Goal: Information Seeking & Learning: Learn about a topic

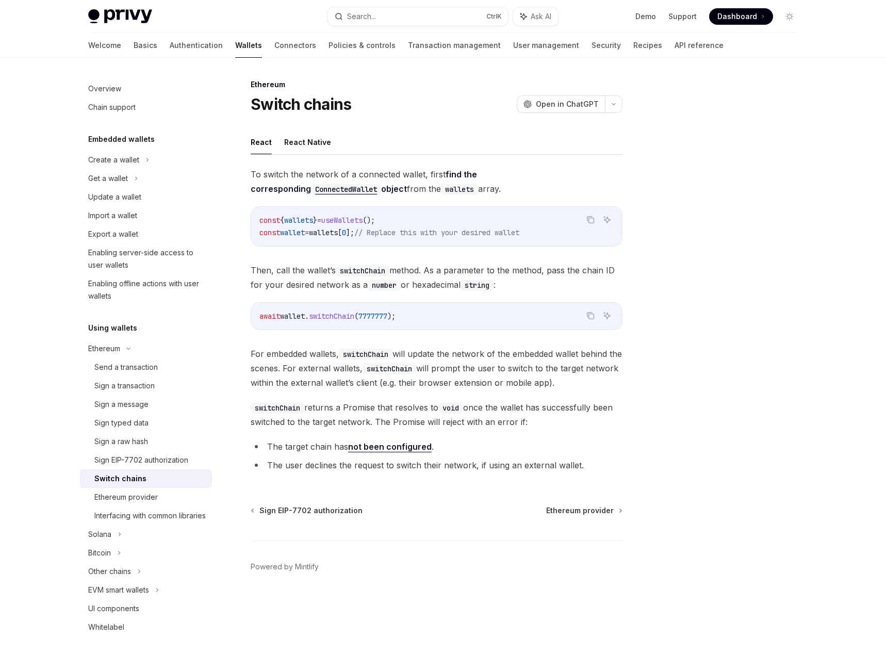
click at [107, 20] on img at bounding box center [120, 16] width 64 height 14
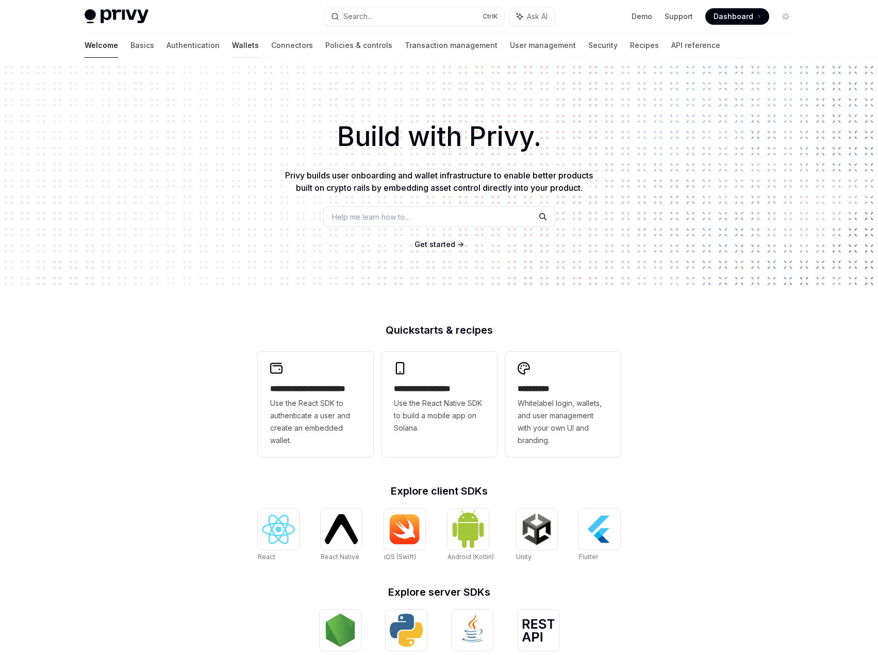
click at [232, 44] on link "Wallets" at bounding box center [245, 45] width 27 height 25
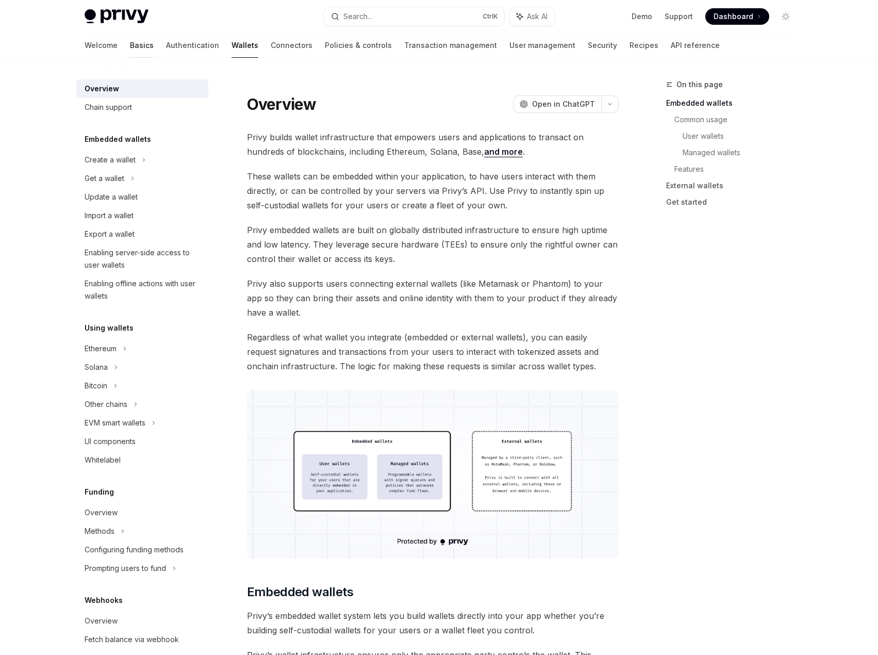
click at [130, 44] on link "Basics" at bounding box center [142, 45] width 24 height 25
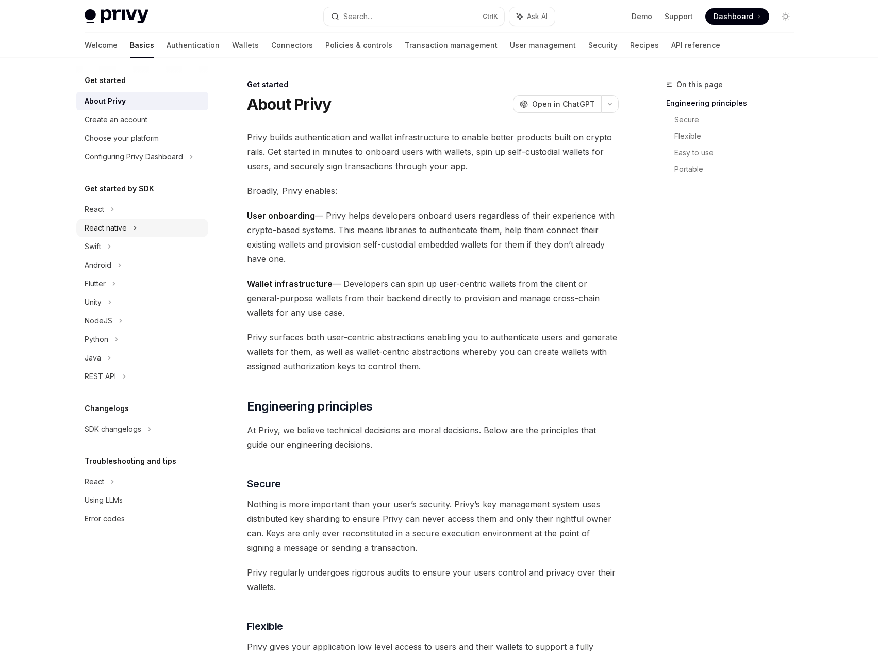
click at [132, 235] on div "React native" at bounding box center [142, 228] width 132 height 19
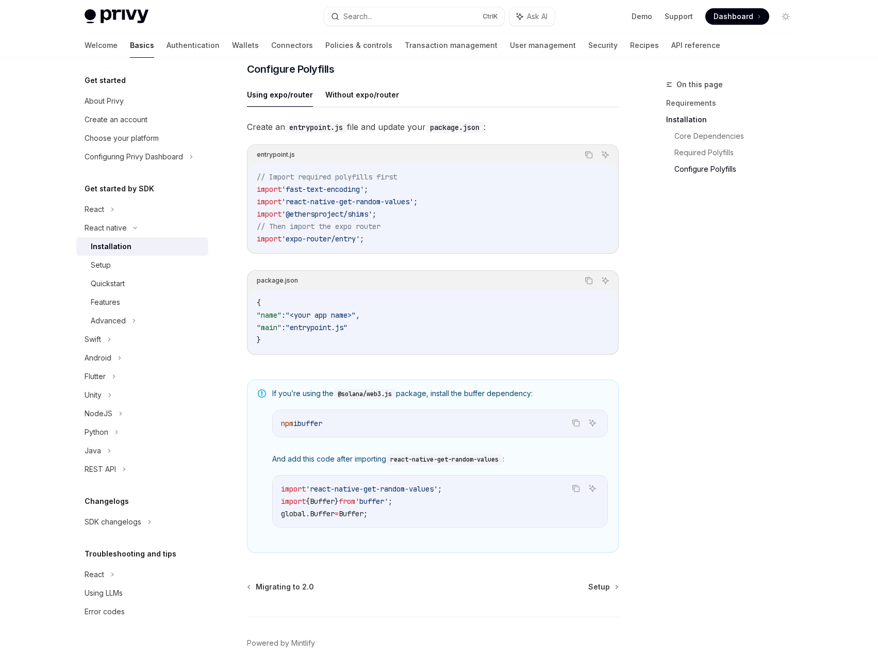
scroll to position [525, 0]
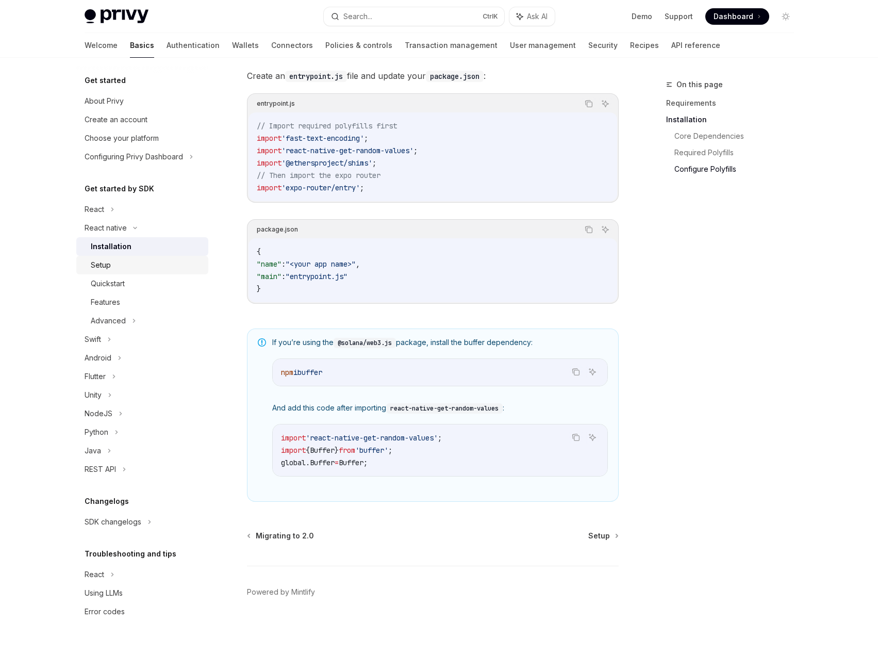
click at [159, 260] on div "Setup" at bounding box center [146, 265] width 111 height 12
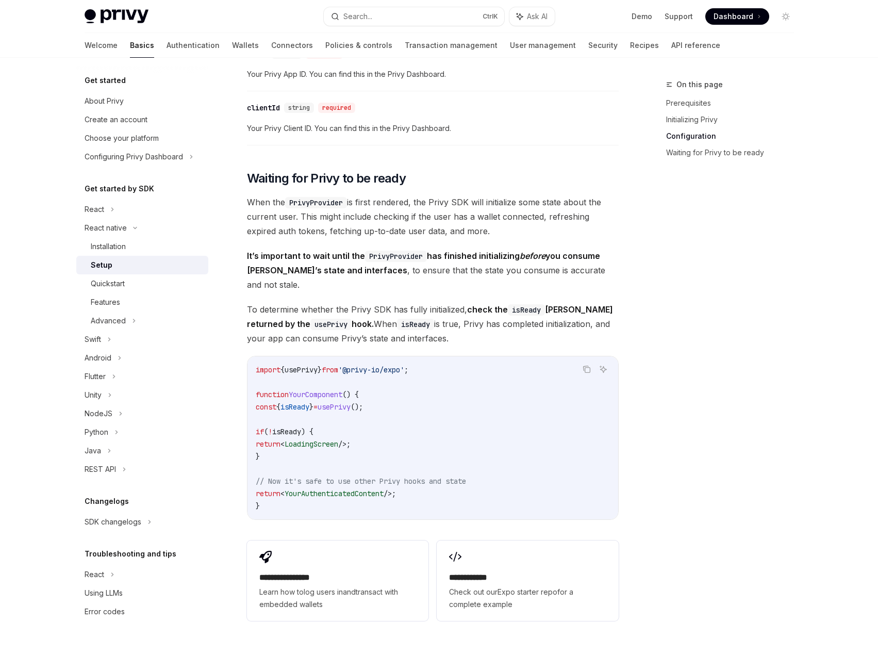
scroll to position [759, 0]
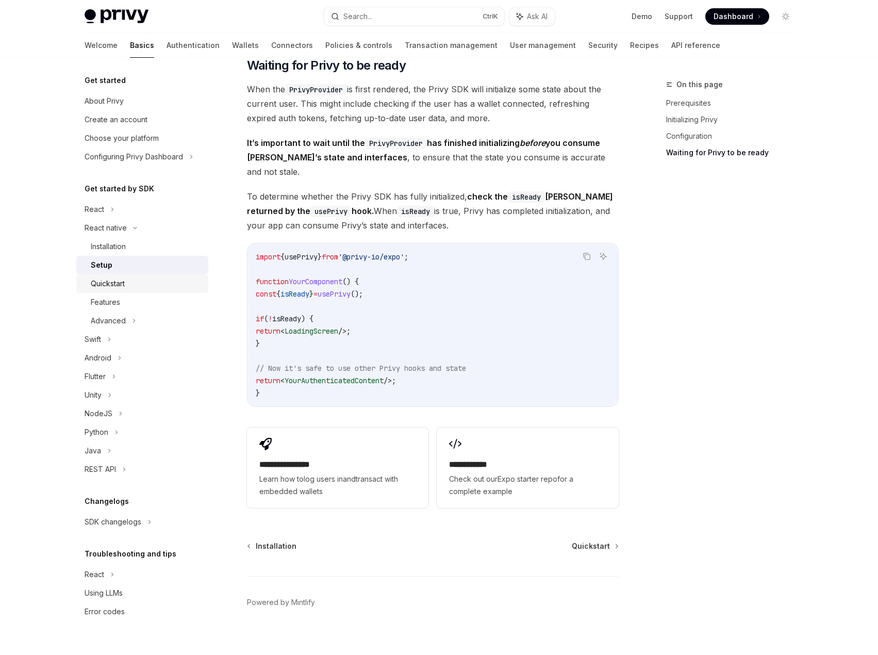
click at [152, 286] on div "Quickstart" at bounding box center [146, 283] width 111 height 12
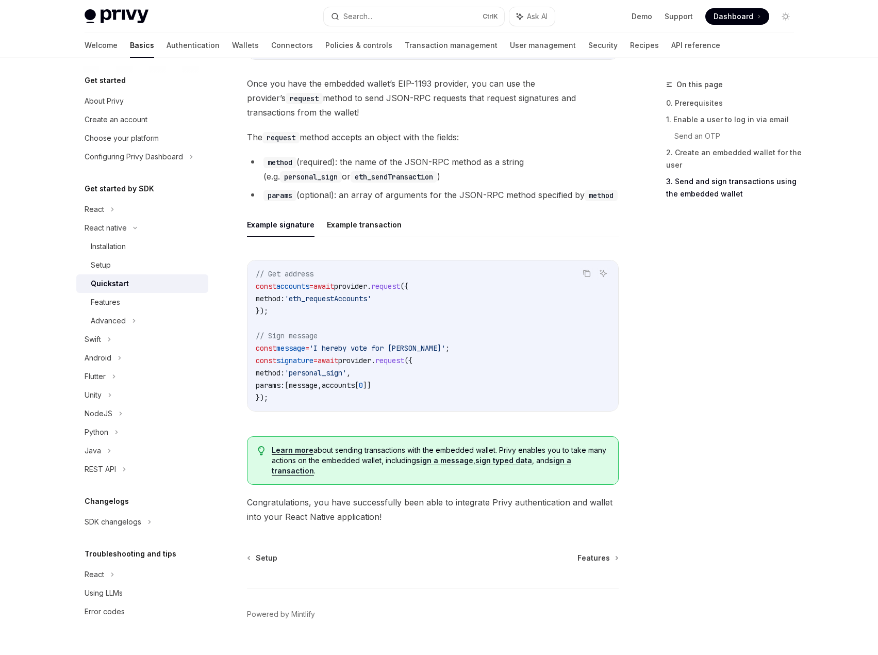
scroll to position [1363, 0]
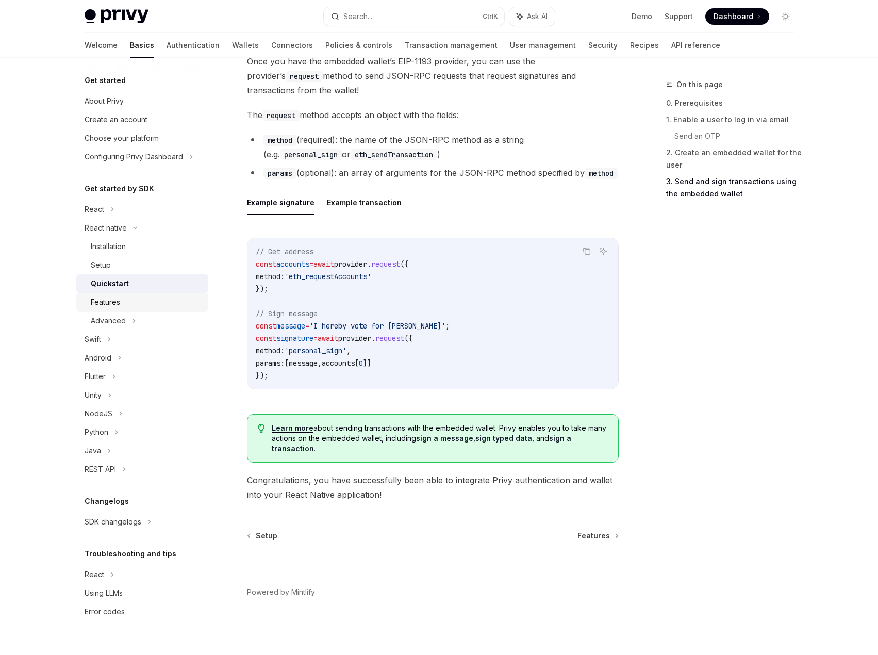
click at [163, 303] on div "Features" at bounding box center [146, 302] width 111 height 12
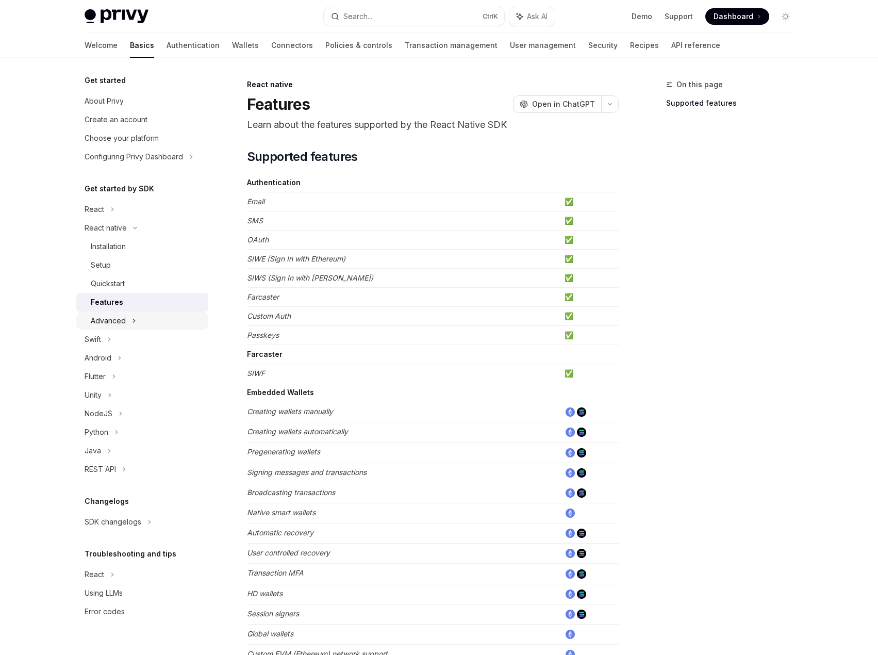
click at [153, 317] on div "Advanced" at bounding box center [142, 320] width 132 height 19
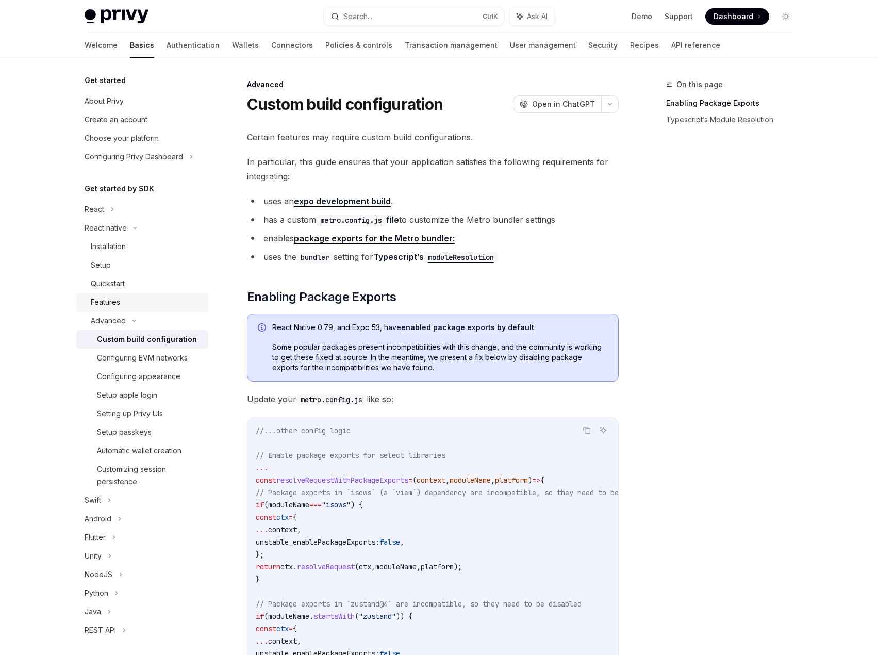
click at [151, 306] on div "Features" at bounding box center [146, 302] width 111 height 12
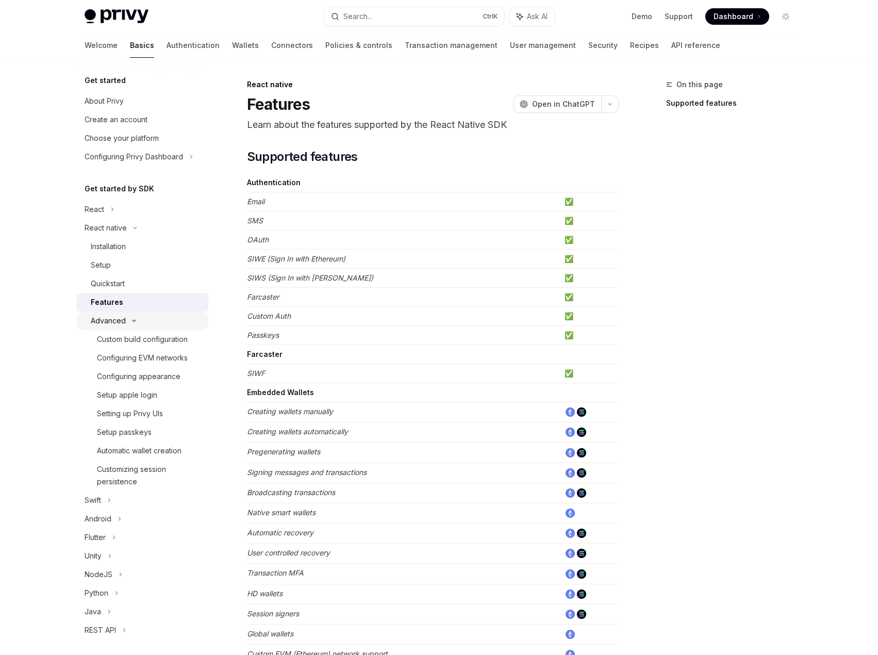
click at [152, 317] on div "Advanced" at bounding box center [142, 320] width 132 height 19
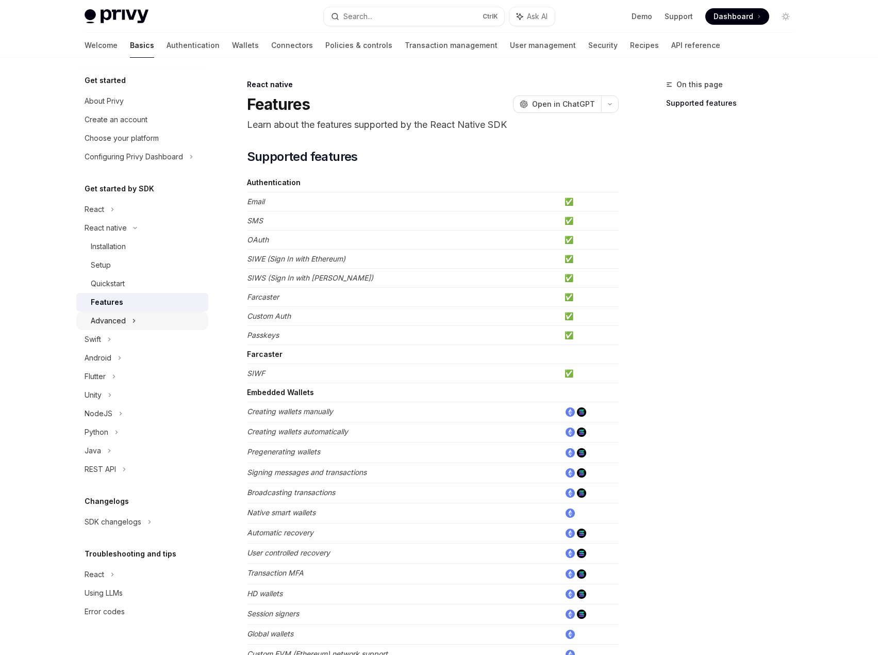
click at [151, 320] on div "Advanced" at bounding box center [142, 320] width 132 height 19
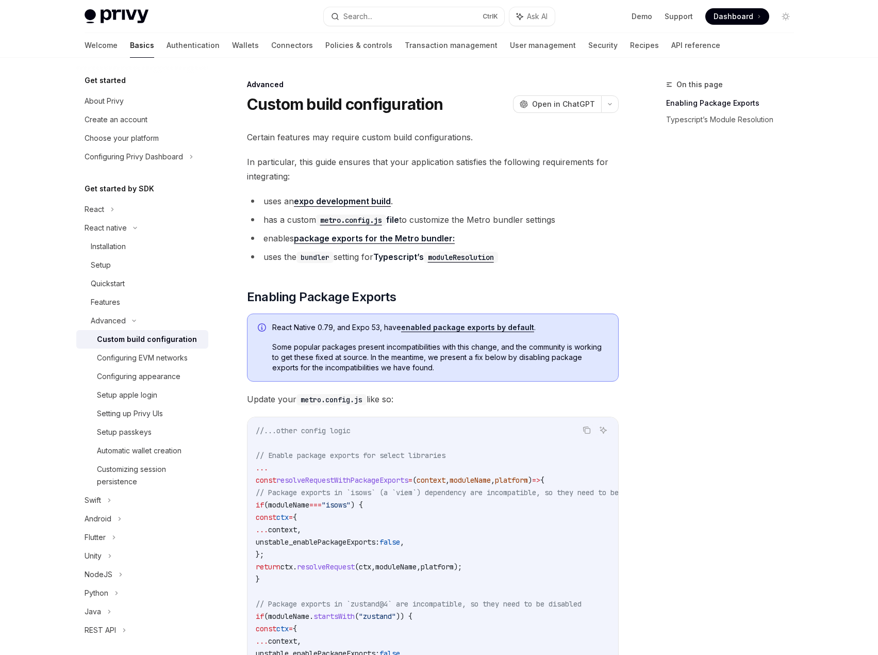
click at [153, 345] on div "Custom build configuration" at bounding box center [147, 339] width 100 height 12
type textarea "*"
click at [783, 17] on icon "Toggle dark mode" at bounding box center [786, 16] width 8 height 8
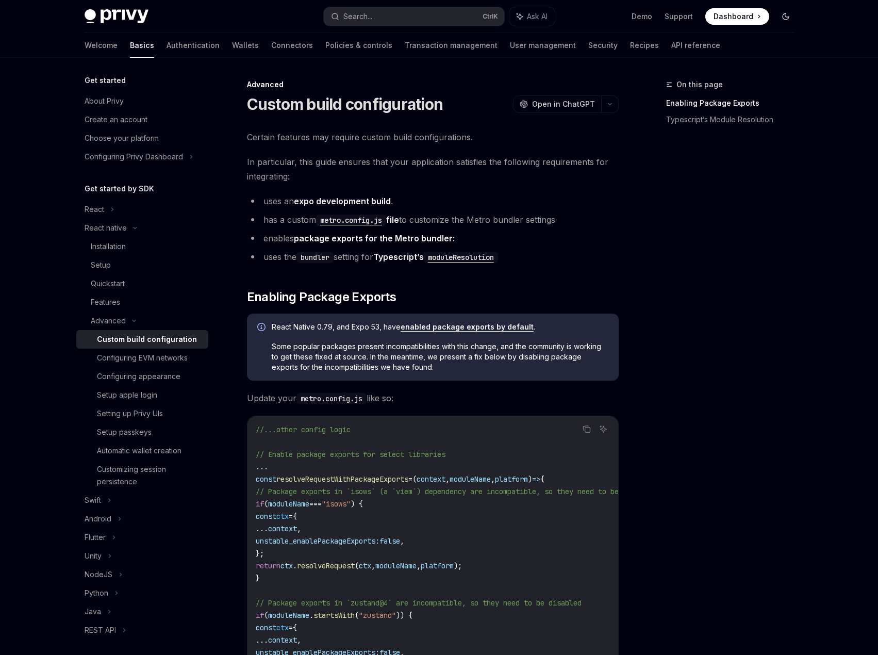
click at [783, 17] on icon "Toggle dark mode" at bounding box center [786, 16] width 8 height 8
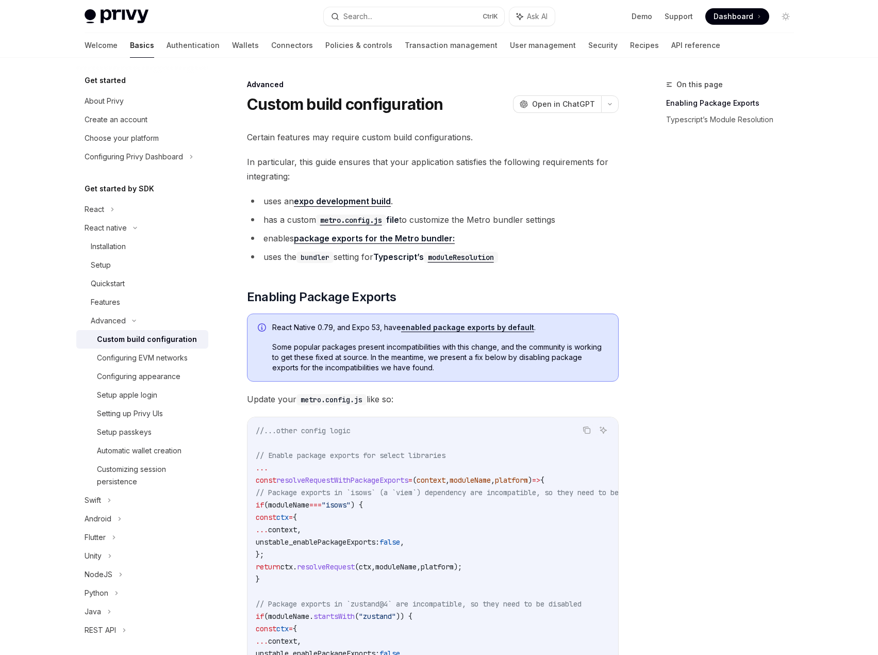
click at [759, 17] on icon at bounding box center [760, 16] width 2 height 3
click at [644, 19] on link "Demo" at bounding box center [642, 16] width 21 height 10
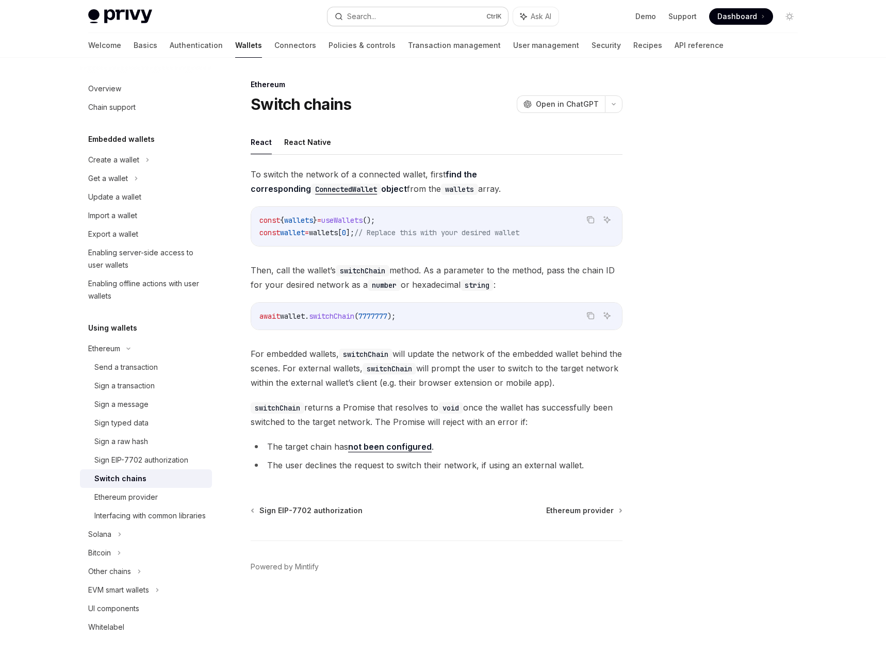
click at [396, 22] on button "Search... Ctrl K" at bounding box center [417, 16] width 180 height 19
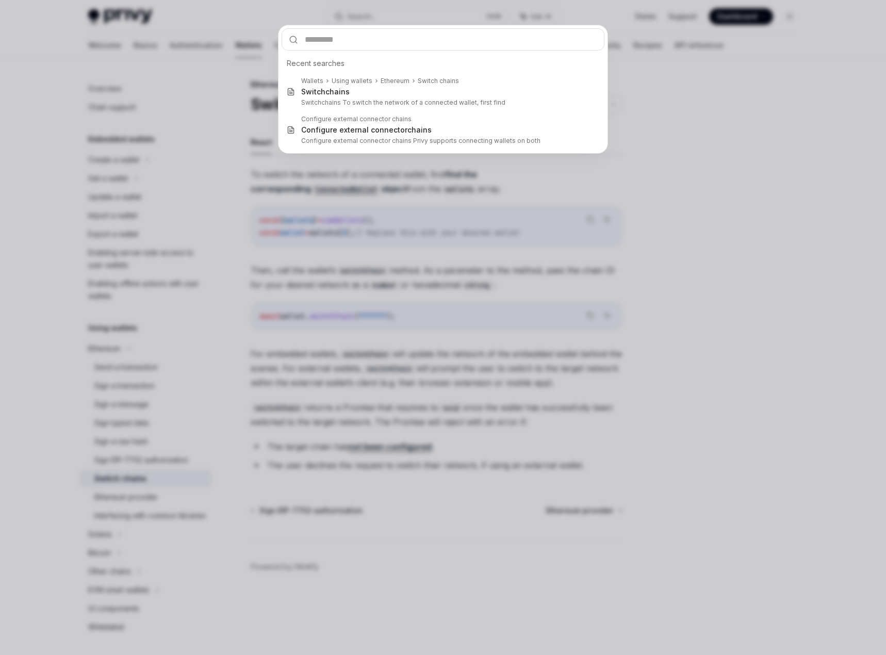
click at [392, 14] on div "Recent searches Wallets Using wallets Ethereum Switch chains Switch chains Swit…" at bounding box center [443, 327] width 886 height 655
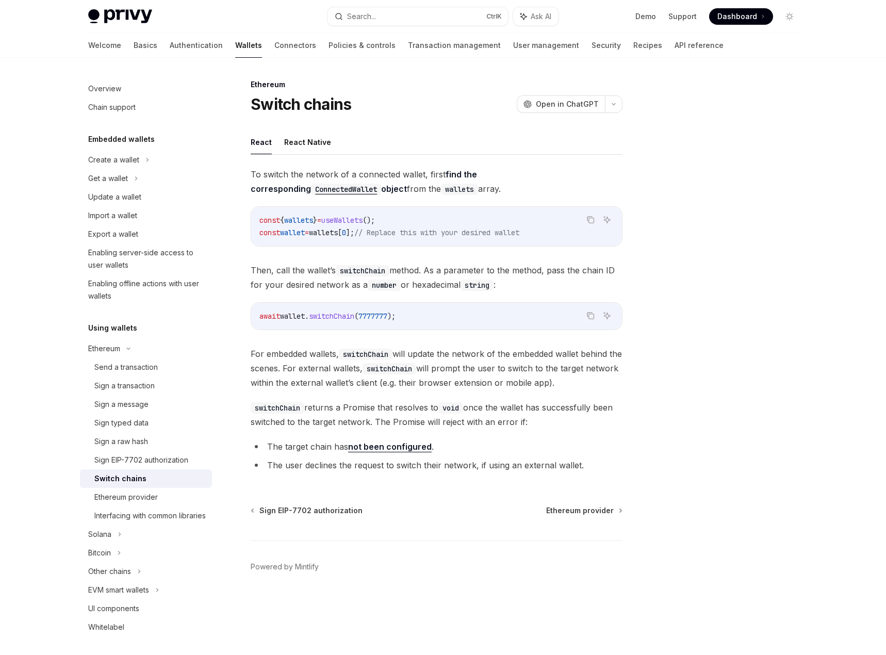
click at [367, 13] on div "Recent searches Wallets Using wallets Ethereum Switch chains Switch chains Swit…" at bounding box center [443, 327] width 886 height 655
click at [369, 19] on div "Search..." at bounding box center [361, 16] width 29 height 12
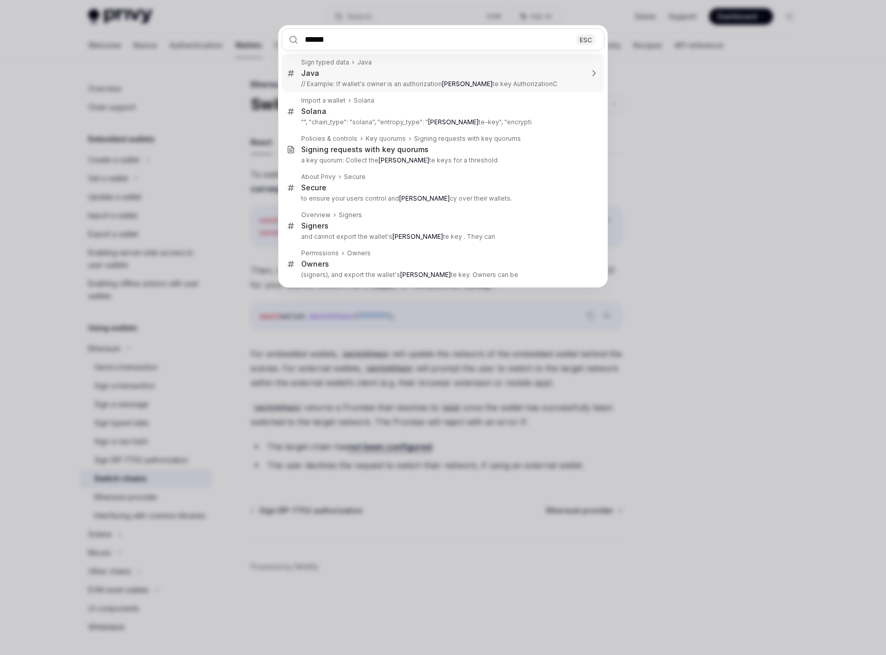
type input "*******"
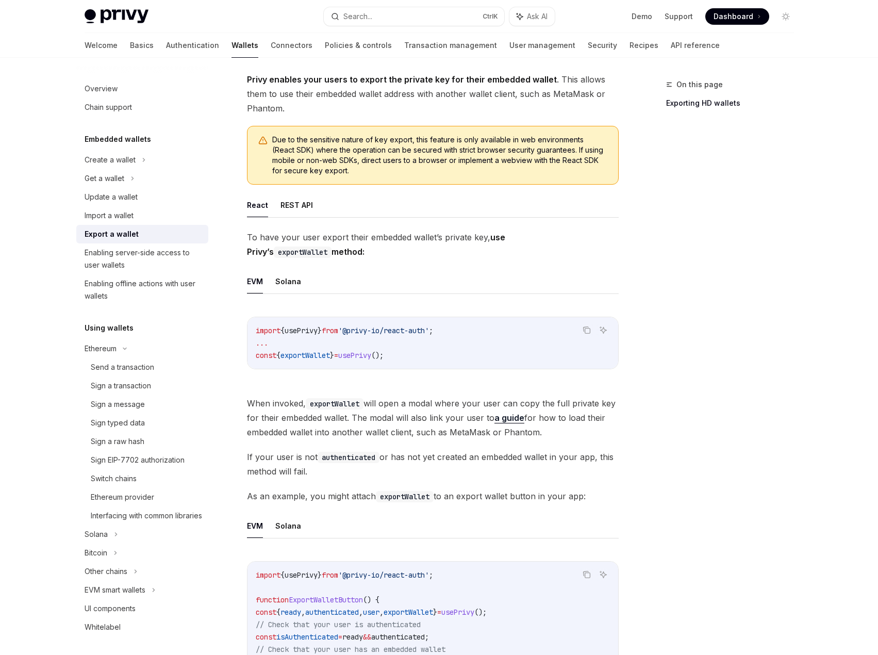
scroll to position [761, 0]
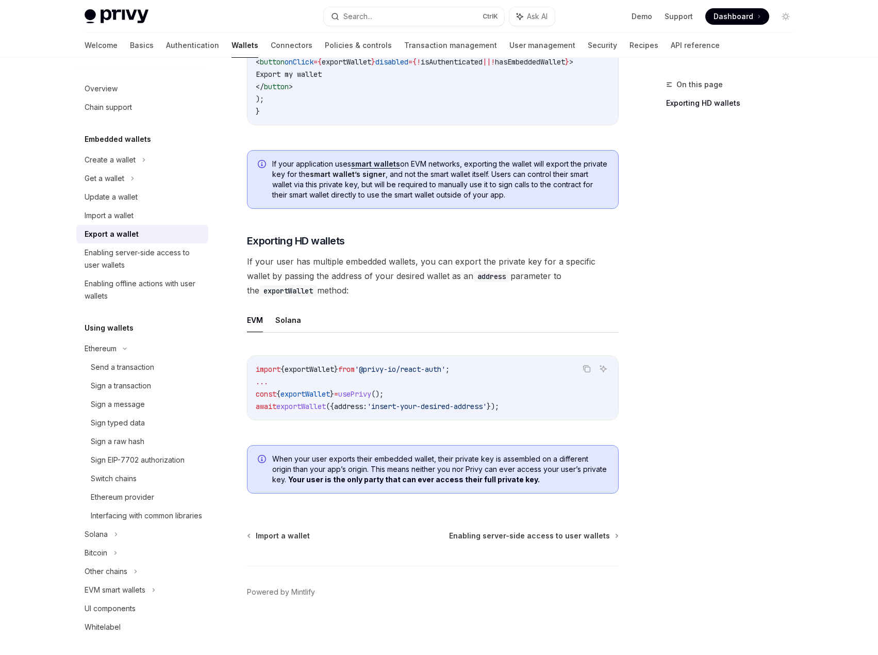
drag, startPoint x: 56, startPoint y: 580, endPoint x: 56, endPoint y: 574, distance: 5.7
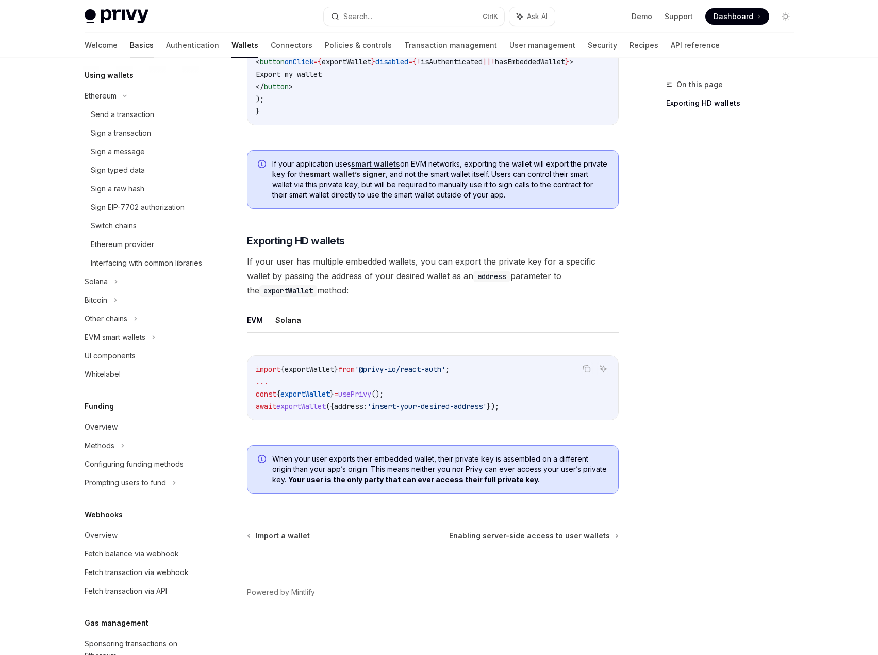
scroll to position [361, 0]
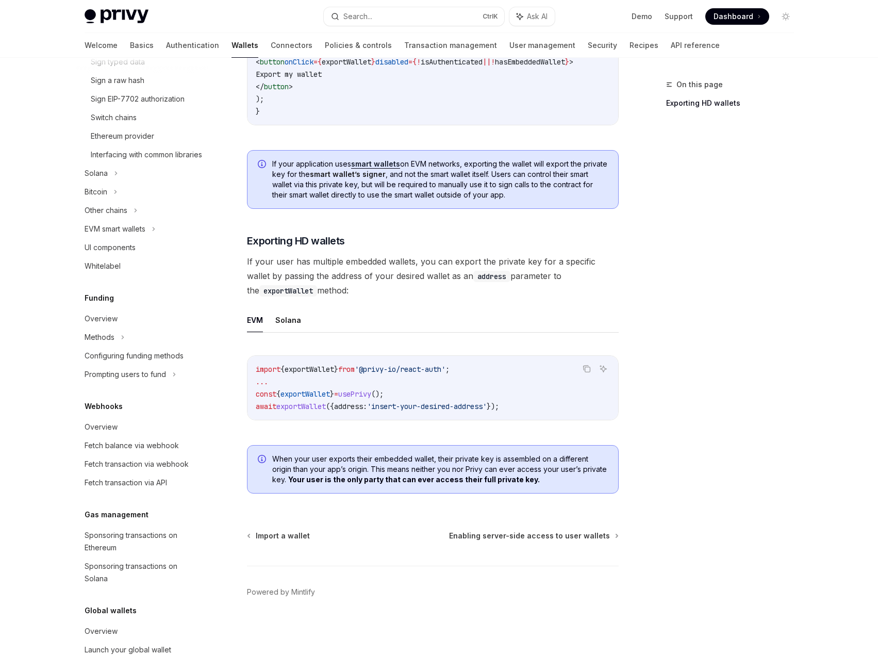
drag, startPoint x: 96, startPoint y: 44, endPoint x: 110, endPoint y: 44, distance: 13.9
click at [130, 44] on link "Basics" at bounding box center [142, 45] width 24 height 25
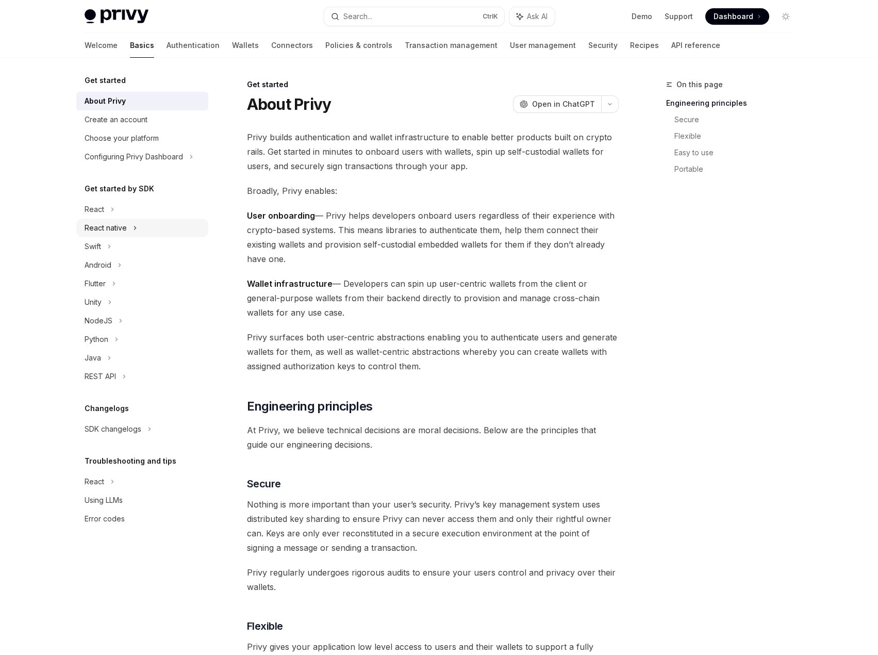
click at [124, 233] on div "React native" at bounding box center [106, 228] width 42 height 12
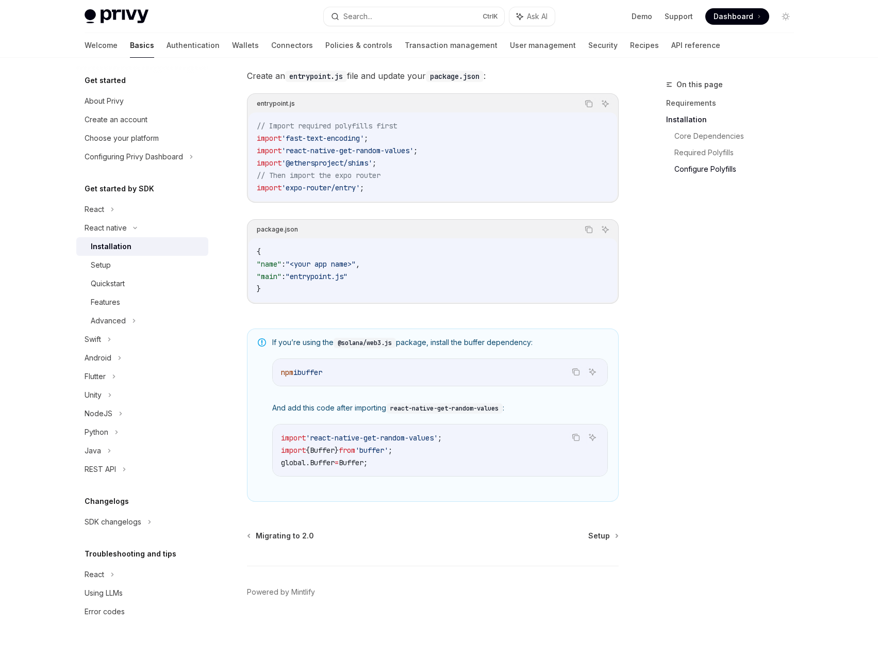
scroll to position [525, 0]
click at [129, 265] on div "Setup" at bounding box center [146, 265] width 111 height 12
type textarea "*"
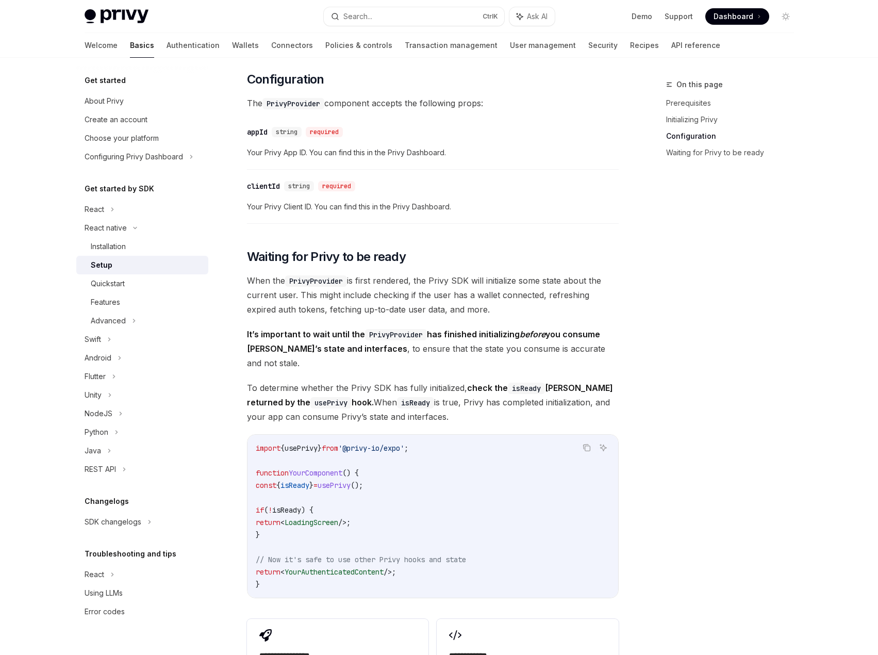
scroll to position [619, 0]
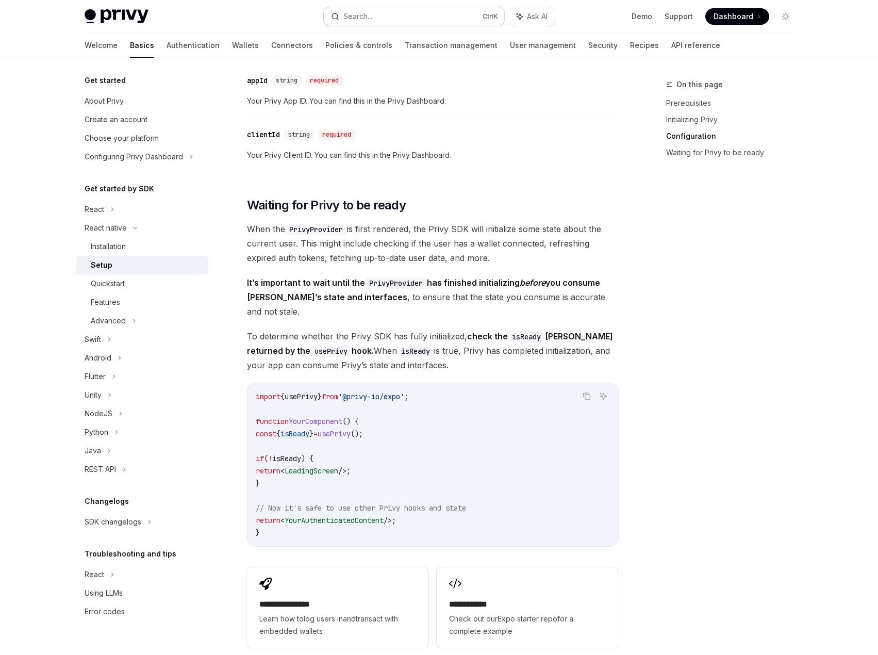
click at [412, 15] on button "Search... Ctrl K" at bounding box center [414, 16] width 180 height 19
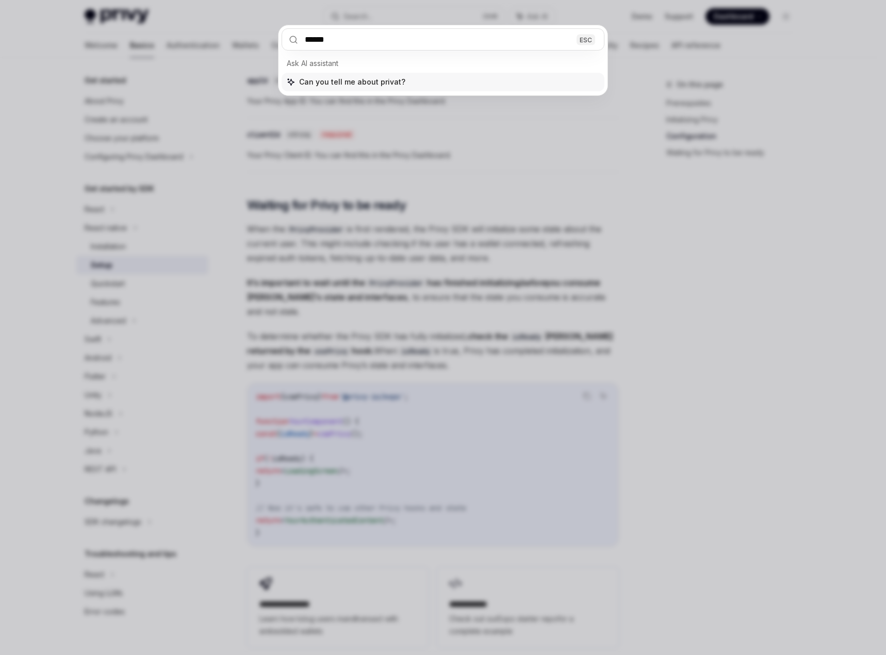
type input "*******"
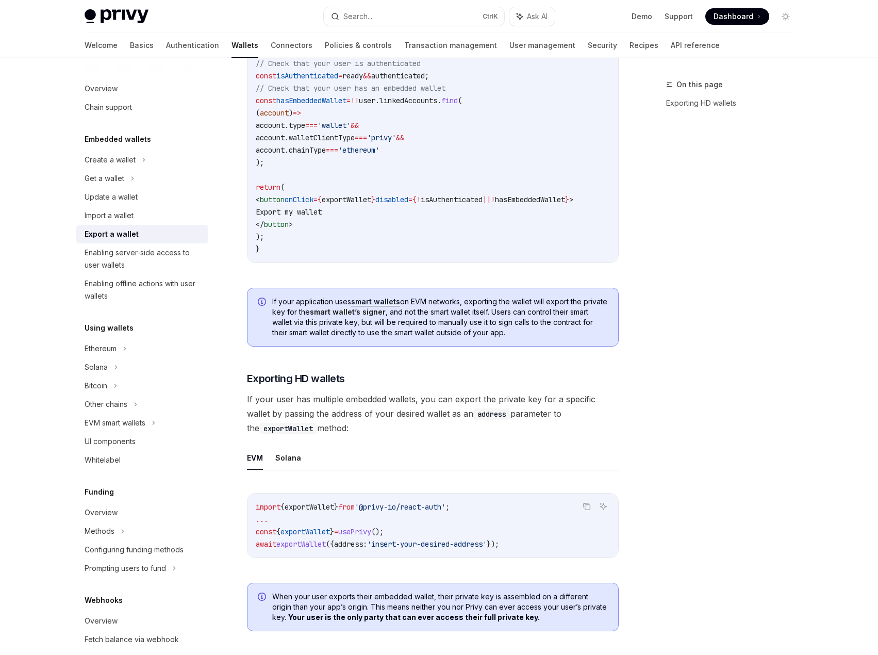
type textarea "*"
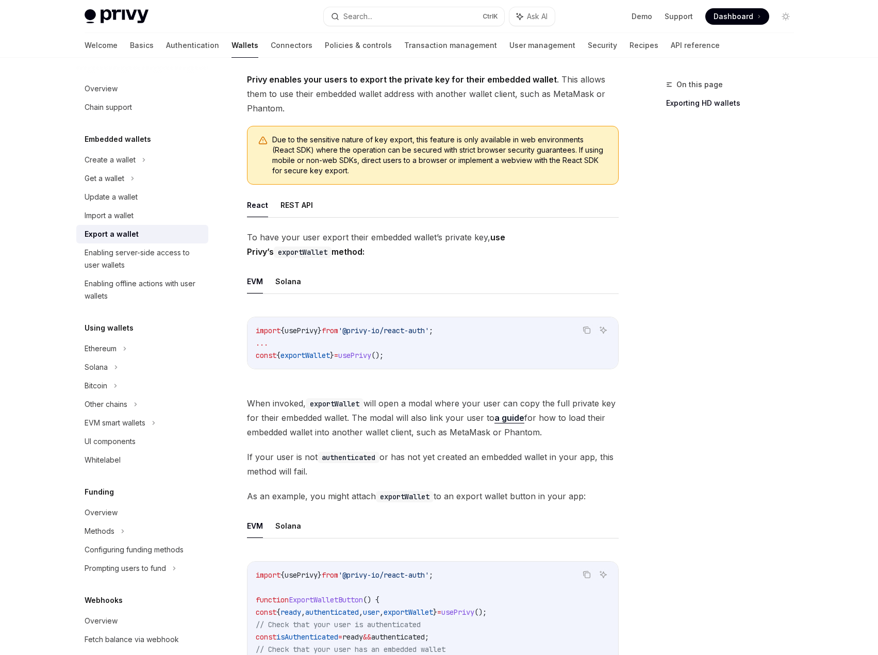
click at [425, 284] on ul "EVM Solana" at bounding box center [433, 281] width 372 height 25
click at [544, 288] on ul "EVM Solana" at bounding box center [433, 281] width 372 height 25
click at [438, 120] on div "Privy enables your users to export the private key for their embedded wallet . …" at bounding box center [433, 636] width 372 height 1128
click at [362, 252] on span "To have your user export their embedded wallet’s private key, use Privy’s expor…" at bounding box center [433, 244] width 372 height 29
